Goal: Task Accomplishment & Management: Complete application form

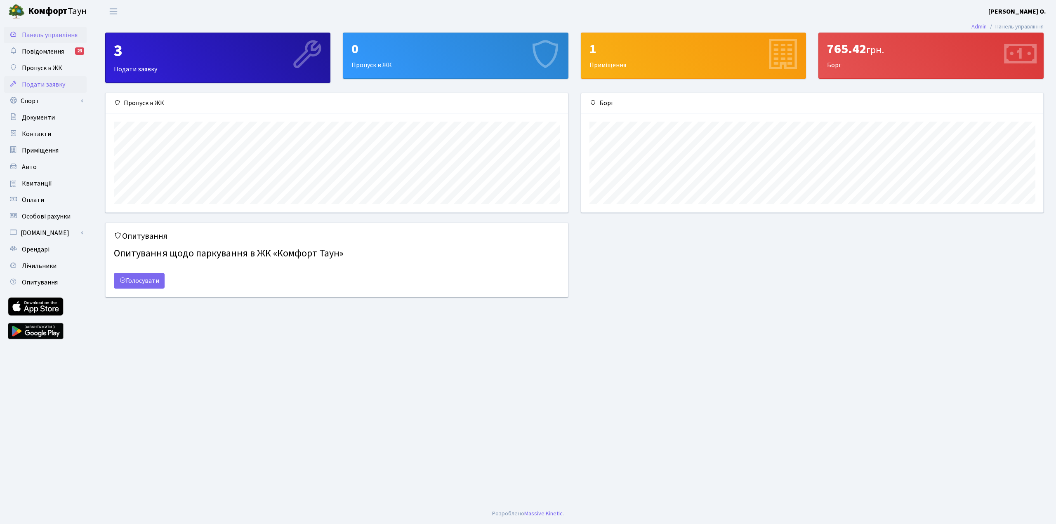
scroll to position [119, 462]
click at [38, 73] on link "Пропуск в ЖК" at bounding box center [45, 68] width 82 height 16
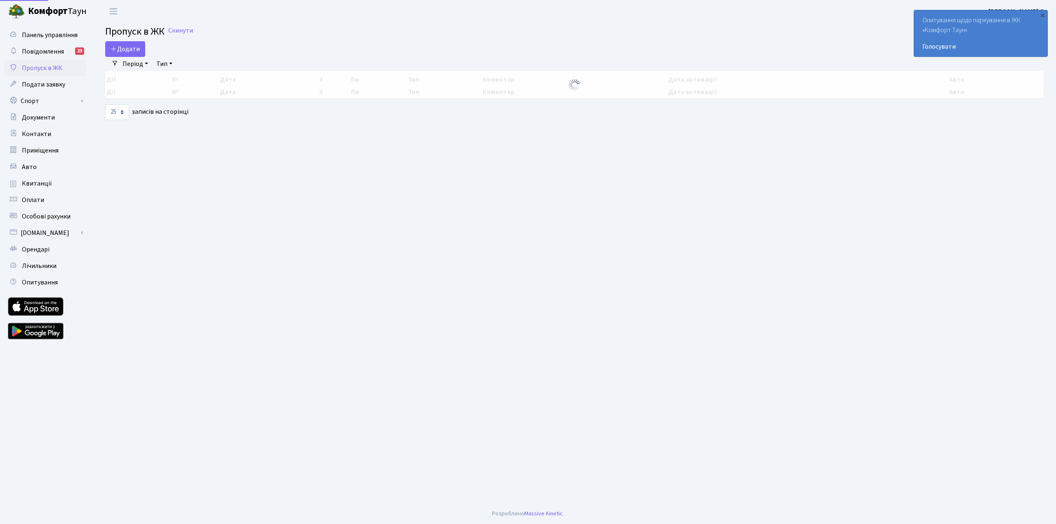
select select "25"
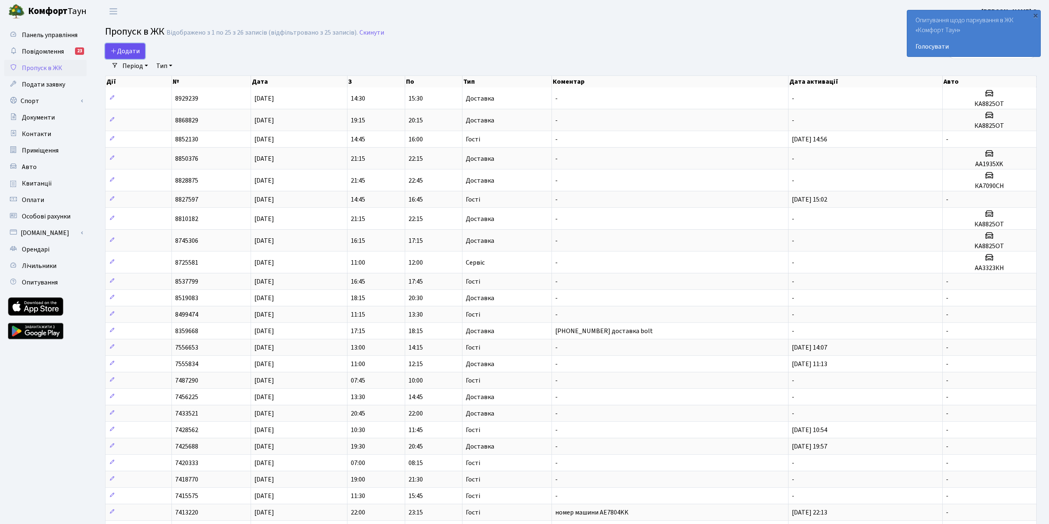
click at [126, 47] on span "Додати" at bounding box center [125, 51] width 29 height 9
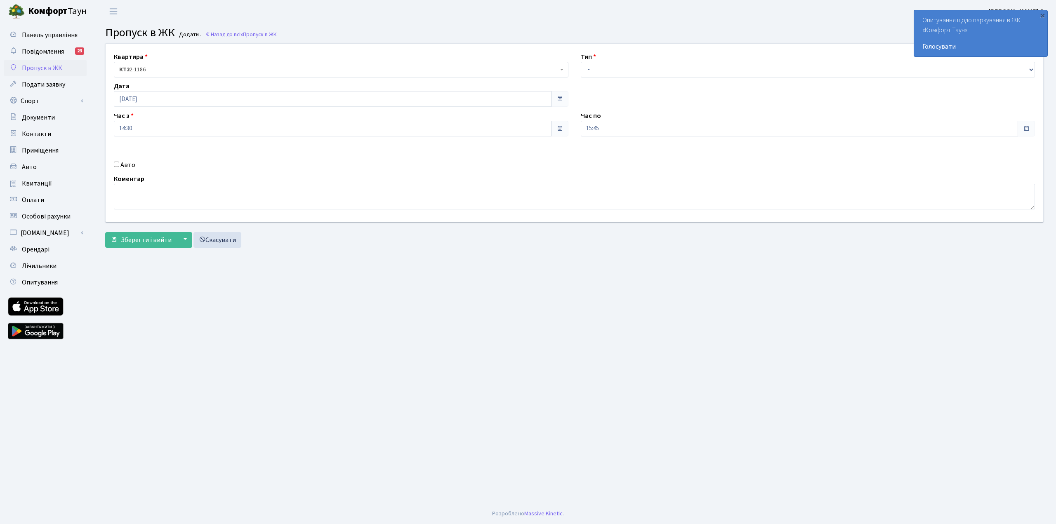
drag, startPoint x: 121, startPoint y: 162, endPoint x: 116, endPoint y: 166, distance: 5.9
click at [120, 162] on label "Авто" at bounding box center [127, 165] width 15 height 10
click at [119, 162] on input "Авто" at bounding box center [116, 164] width 5 height 5
checkbox input "true"
paste input "TA7090СН"
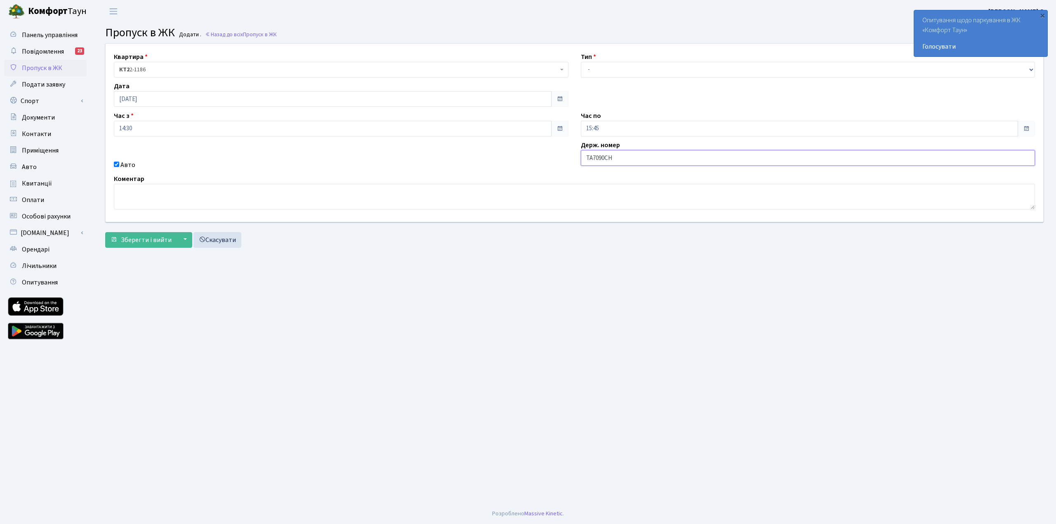
type input "TA7090СН"
click at [596, 72] on select "- Доставка Таксі Гості Сервіс" at bounding box center [808, 70] width 454 height 16
select select "1"
click at [581, 62] on select "- Доставка Таксі Гості Сервіс" at bounding box center [808, 70] width 454 height 16
click at [156, 241] on span "Зберегти і вийти" at bounding box center [146, 239] width 51 height 9
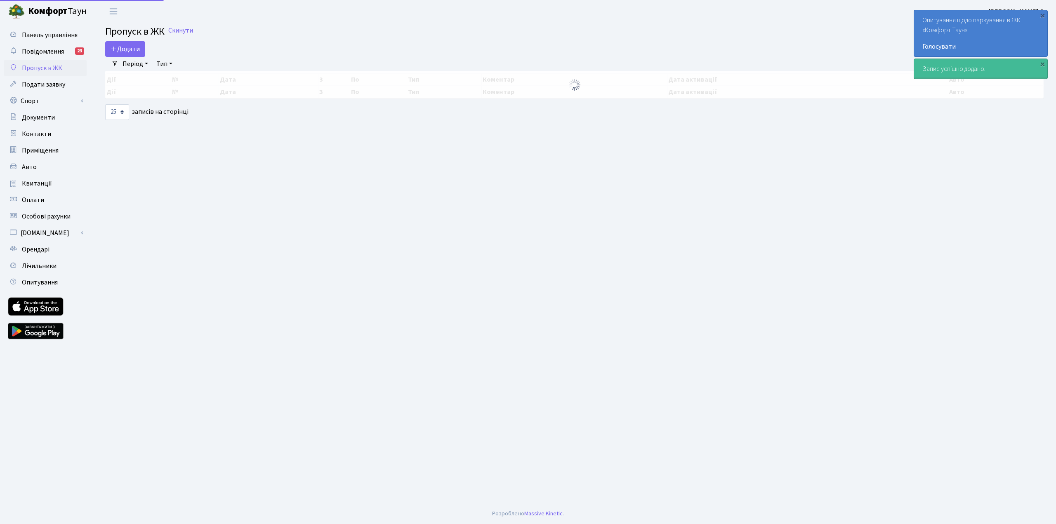
select select "25"
